Goal: Information Seeking & Learning: Understand process/instructions

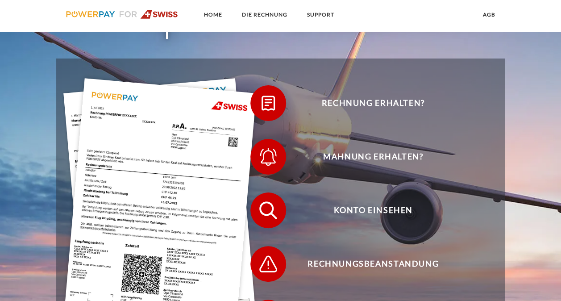
scroll to position [146, 0]
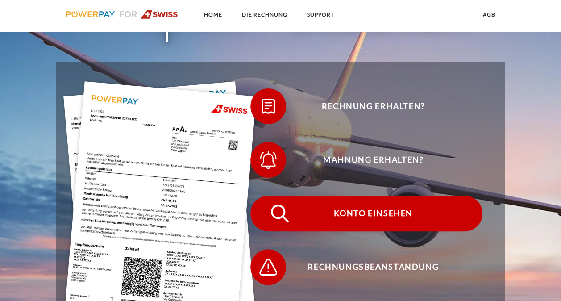
click at [336, 204] on span "Konto einsehen" at bounding box center [373, 213] width 219 height 36
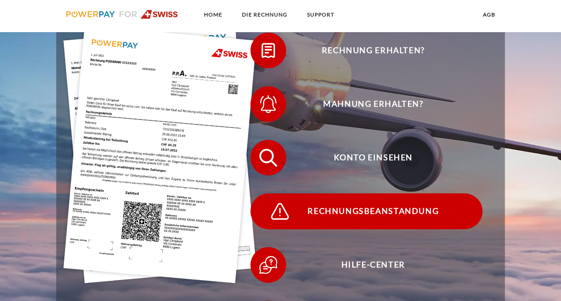
scroll to position [202, 0]
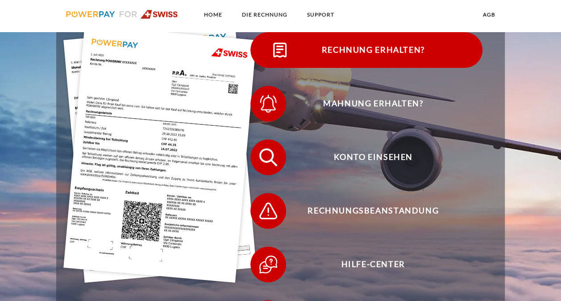
click at [281, 57] on img at bounding box center [280, 50] width 22 height 22
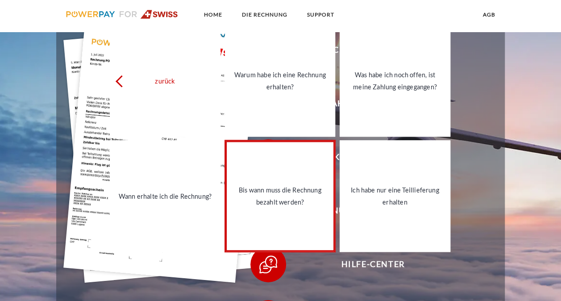
click at [314, 186] on div "Bis wann muss die Rechnung bezahlt werden?" at bounding box center [279, 196] width 99 height 24
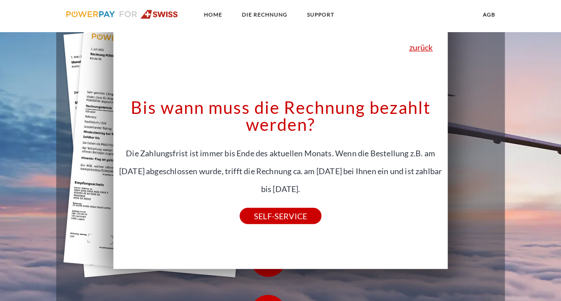
scroll to position [208, 0]
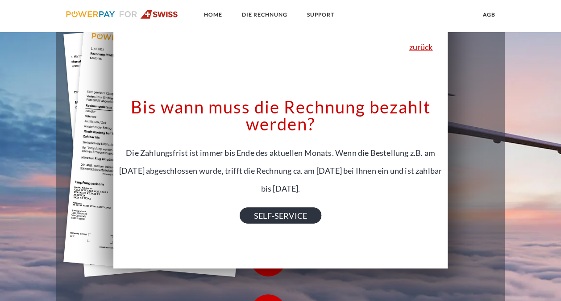
click at [320, 215] on link "SELF-SERVICE" at bounding box center [281, 215] width 82 height 16
